Goal: Communication & Community: Participate in discussion

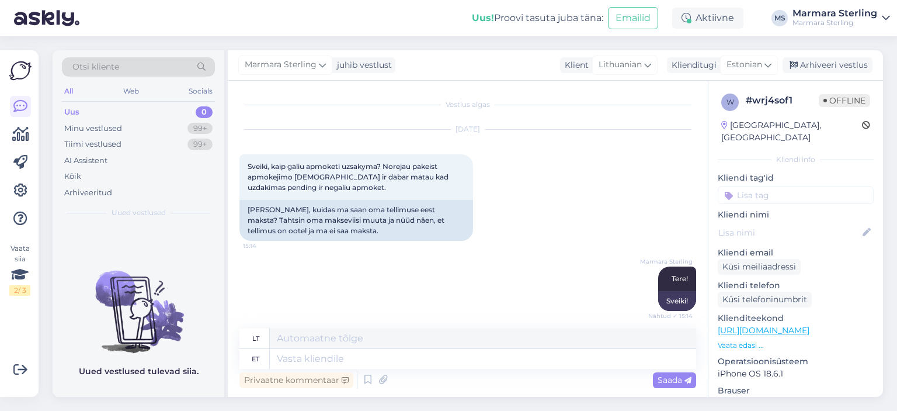
scroll to position [517, 0]
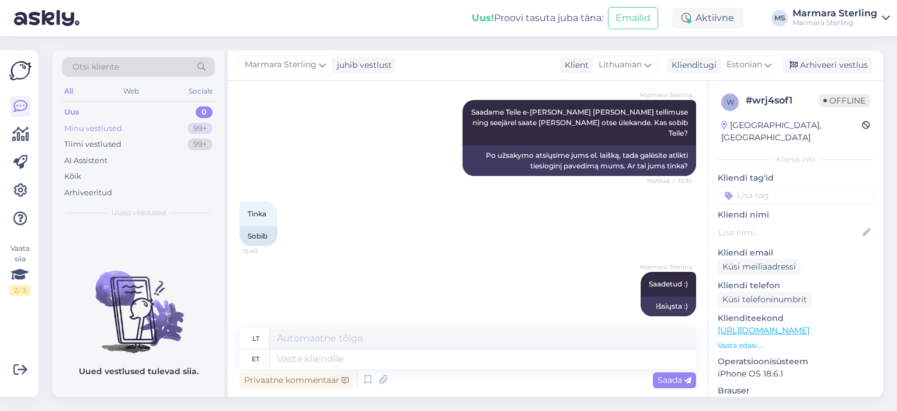
click at [163, 128] on div "Minu vestlused 99+" at bounding box center [138, 128] width 153 height 16
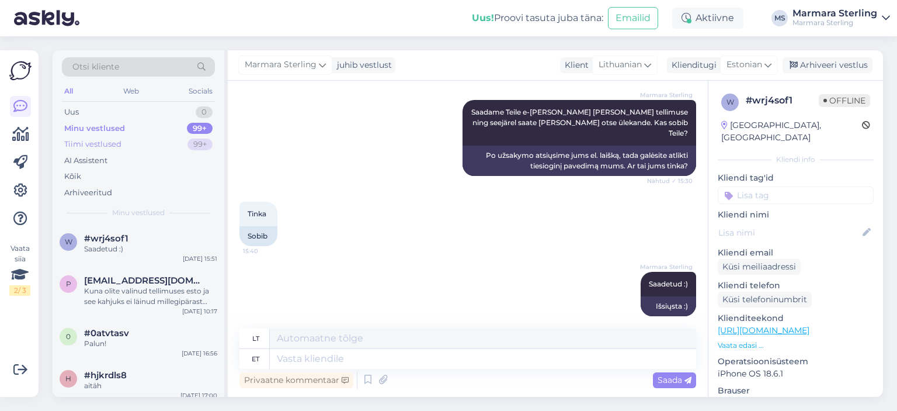
click at [185, 136] on div "Tiimi vestlused 99+" at bounding box center [138, 144] width 153 height 16
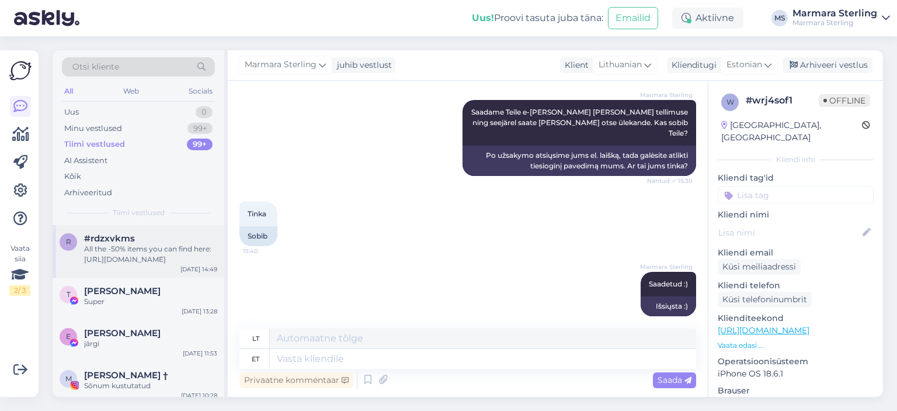
click at [194, 256] on div "All the -50% items you can find here: [URL][DOMAIN_NAME]" at bounding box center [150, 254] width 133 height 21
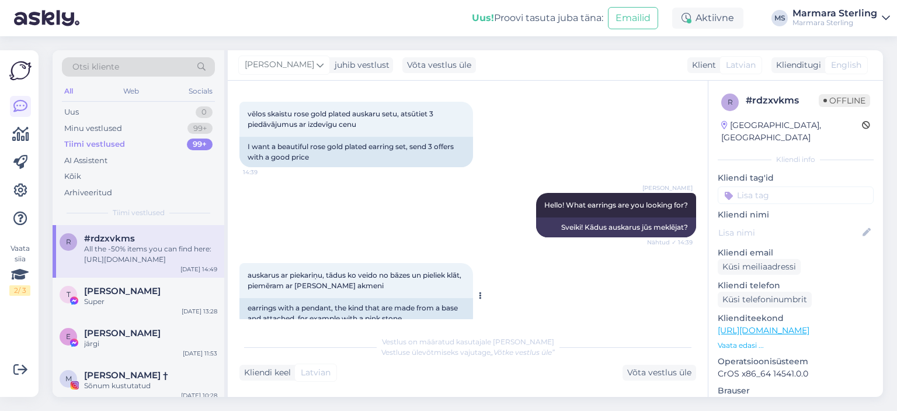
scroll to position [0, 0]
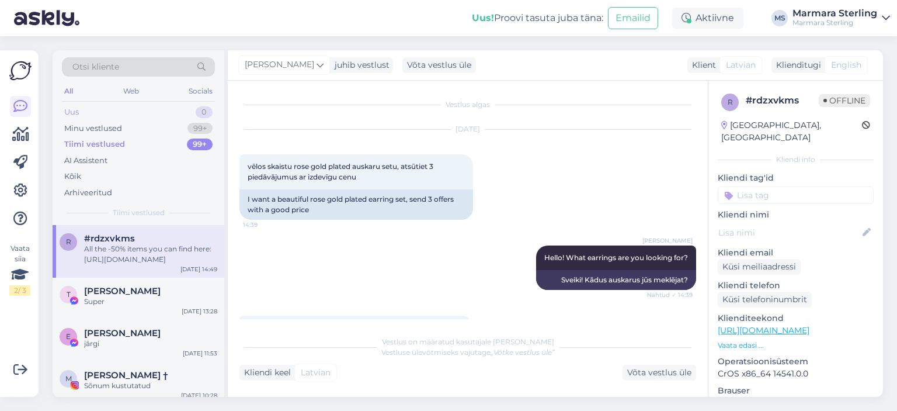
click at [157, 114] on div "Uus 0" at bounding box center [138, 112] width 153 height 16
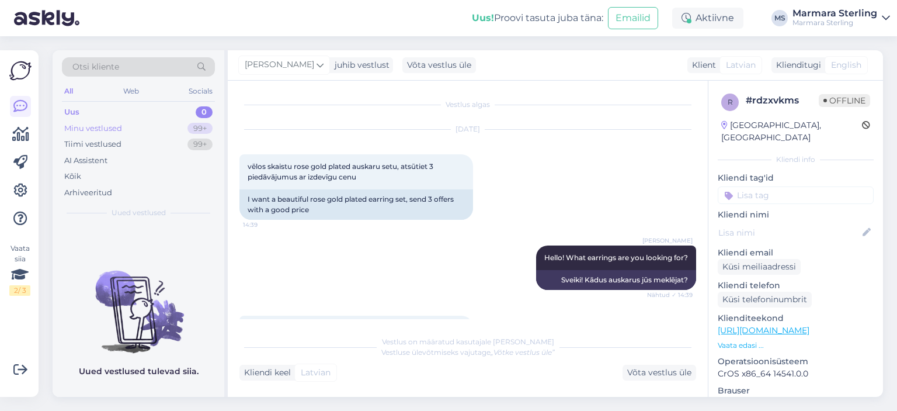
click at [161, 128] on div "Minu vestlused 99+" at bounding box center [138, 128] width 153 height 16
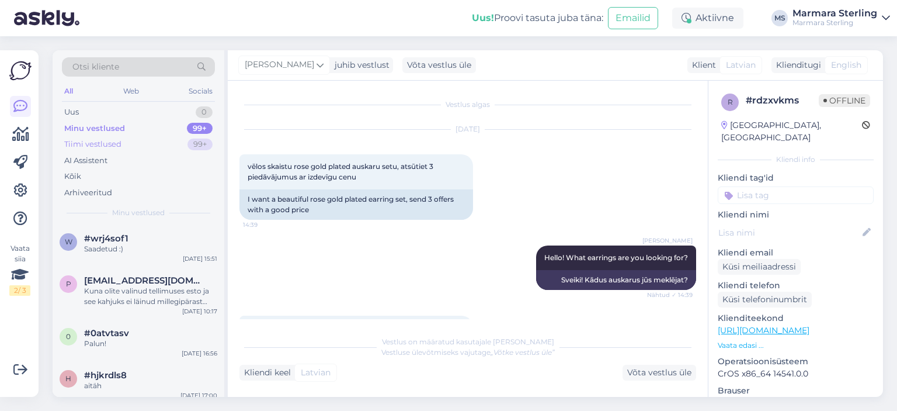
click at [161, 143] on div "Tiimi vestlused 99+" at bounding box center [138, 144] width 153 height 16
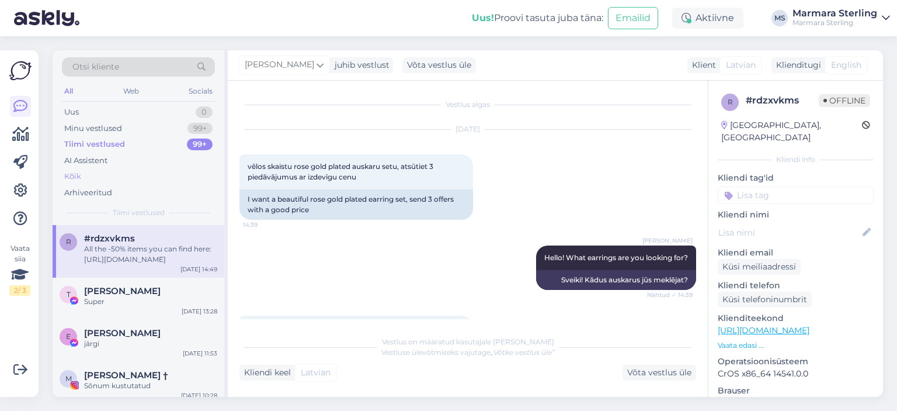
click at [156, 176] on div "Kõik" at bounding box center [138, 176] width 153 height 16
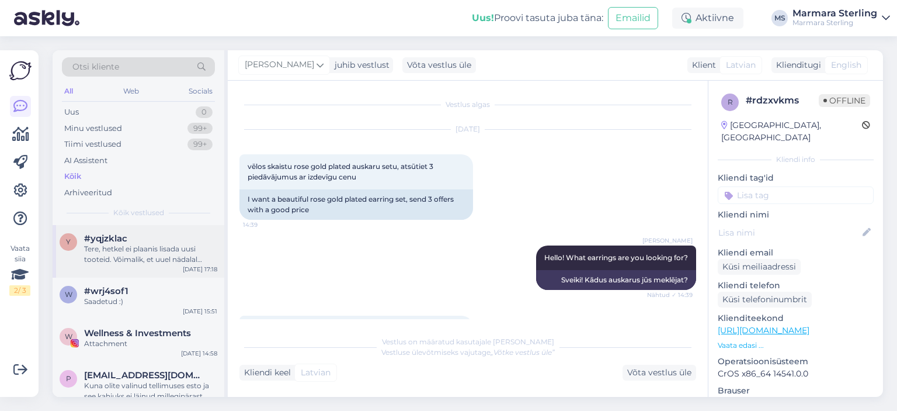
click at [157, 233] on div "#yqjzklac" at bounding box center [150, 238] width 133 height 11
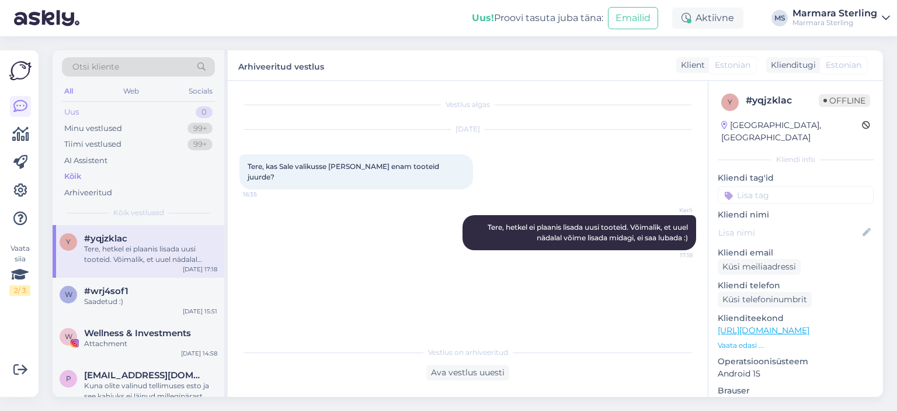
click at [130, 112] on div "Uus 0" at bounding box center [138, 112] width 153 height 16
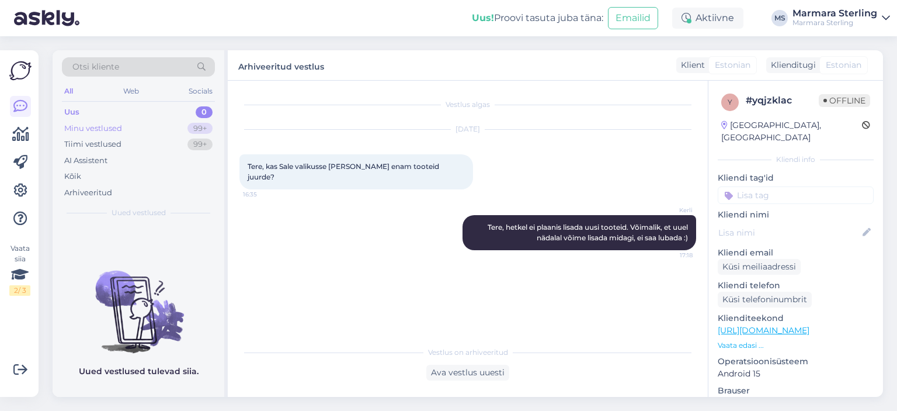
click at [131, 132] on div "Minu vestlused 99+" at bounding box center [138, 128] width 153 height 16
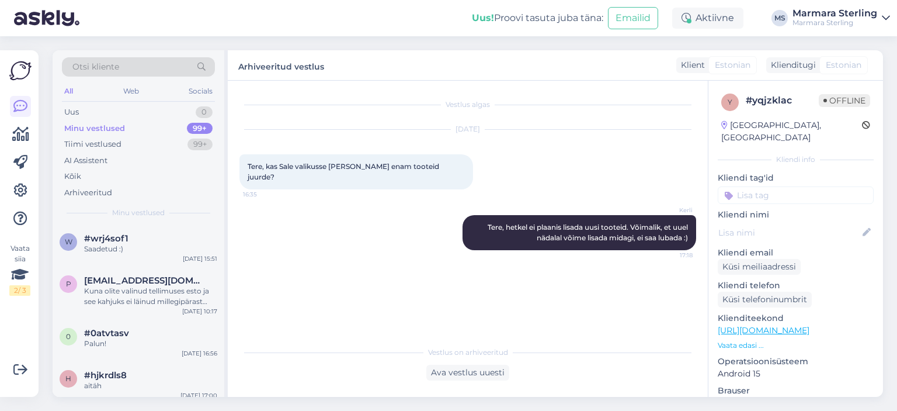
click at [143, 219] on div "Otsi kliente All Web Socials Uus 0 Minu vestlused 99+ Tiimi vestlused 99+ AI As…" at bounding box center [139, 137] width 172 height 175
click at [145, 234] on div "#wrj4sof1" at bounding box center [150, 238] width 133 height 11
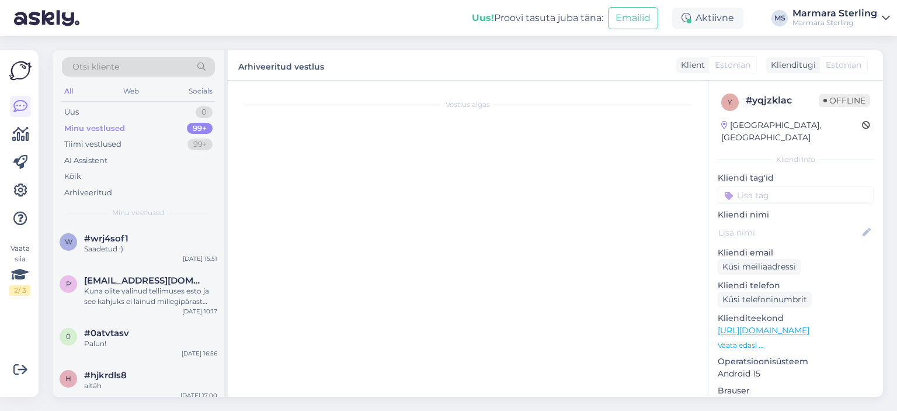
scroll to position [517, 0]
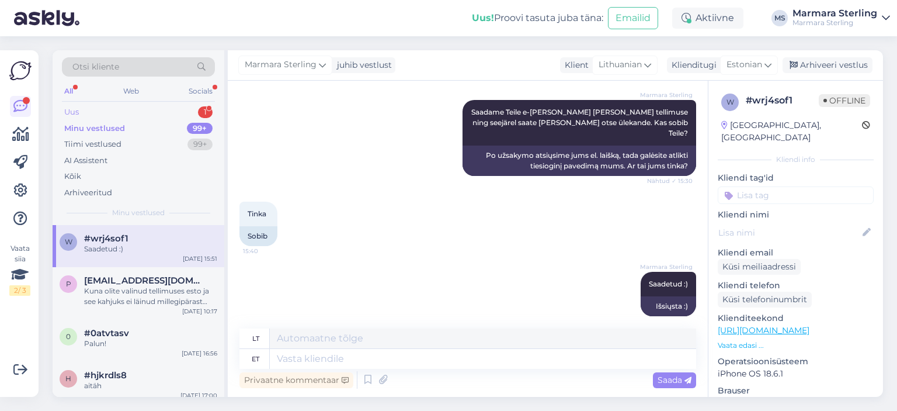
click at [151, 110] on div "Uus 1" at bounding box center [138, 112] width 153 height 16
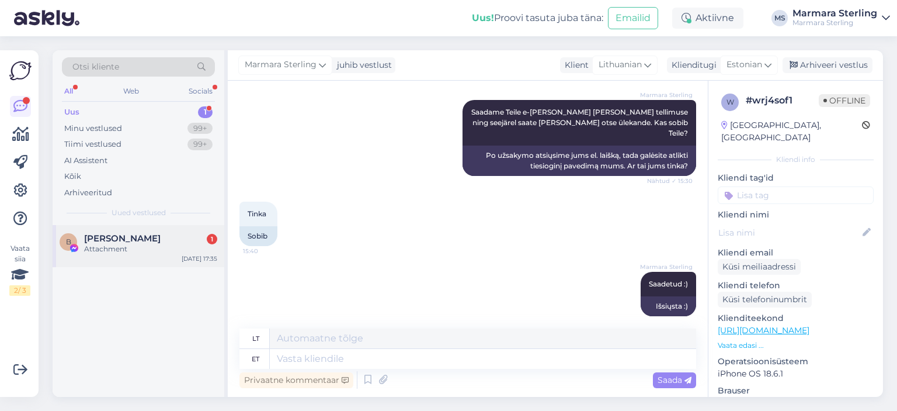
click at [173, 256] on div "B [PERSON_NAME] 1 Attachment [DATE] 17:35" at bounding box center [139, 246] width 172 height 42
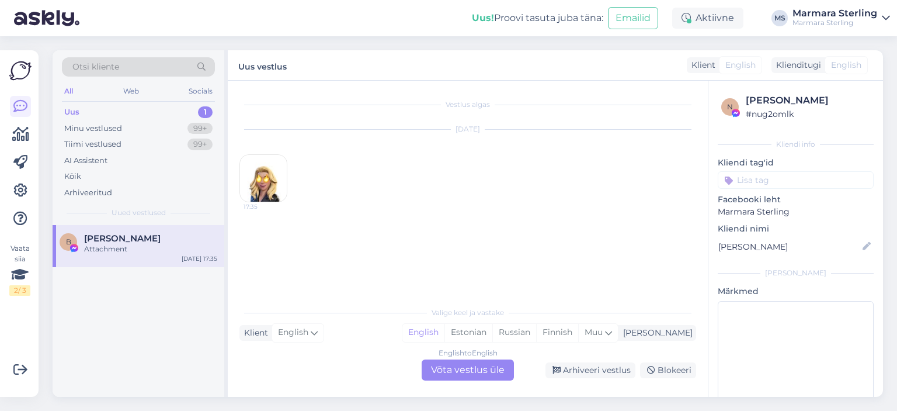
scroll to position [0, 0]
